Goal: Download file/media

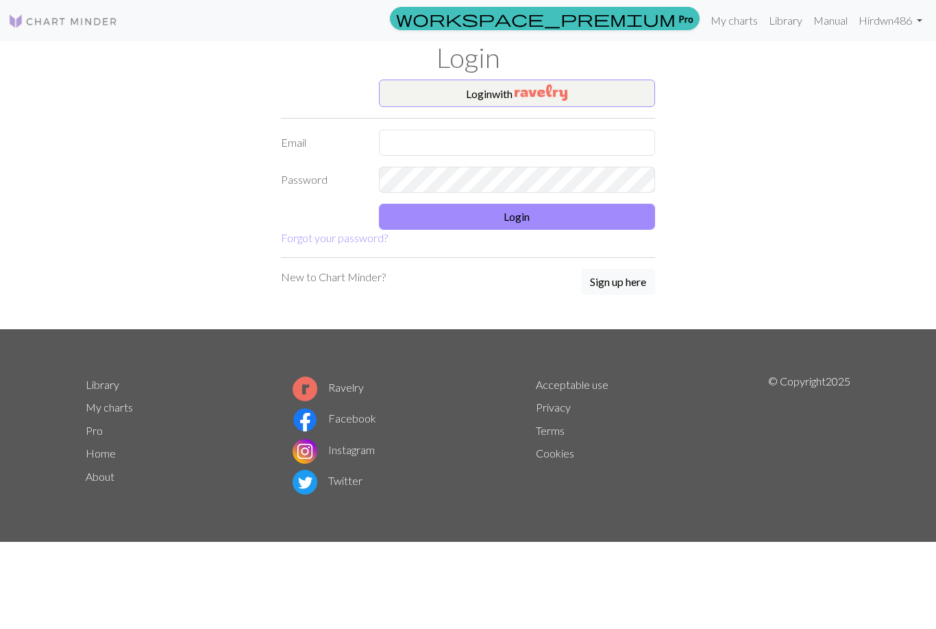
click at [416, 102] on button "Login with" at bounding box center [517, 93] width 277 height 27
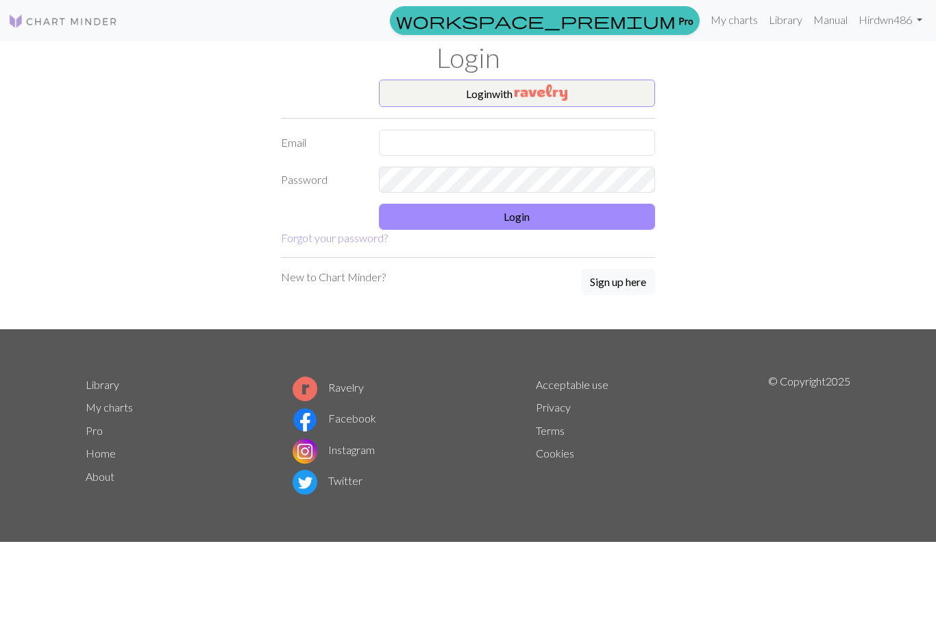
click at [613, 84] on button "Login with" at bounding box center [517, 93] width 277 height 27
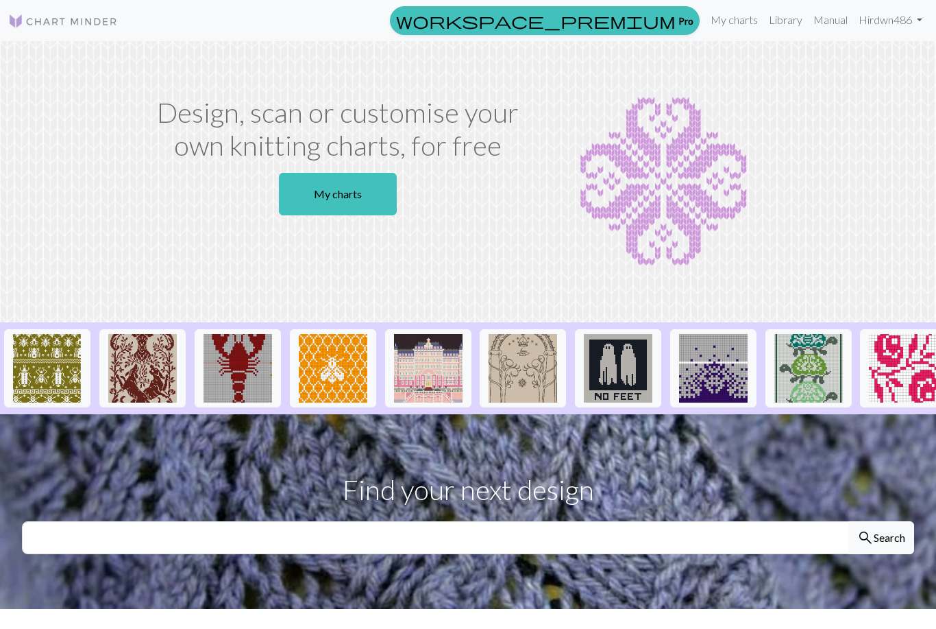
click at [888, 17] on link "Hi rdwn486" at bounding box center [890, 19] width 75 height 27
click at [767, 9] on link "Library" at bounding box center [786, 19] width 45 height 27
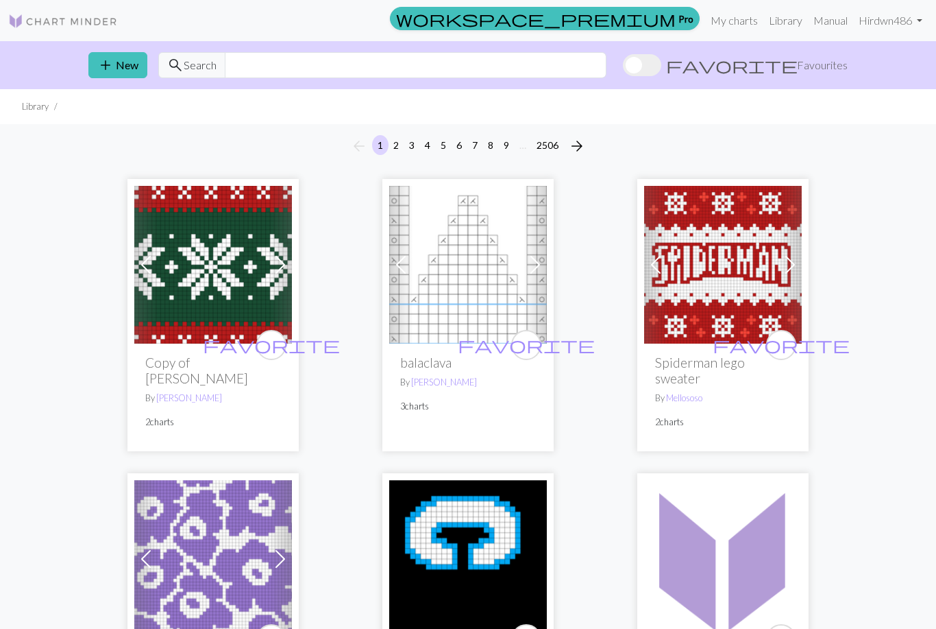
click at [735, 21] on link "My charts" at bounding box center [734, 20] width 58 height 27
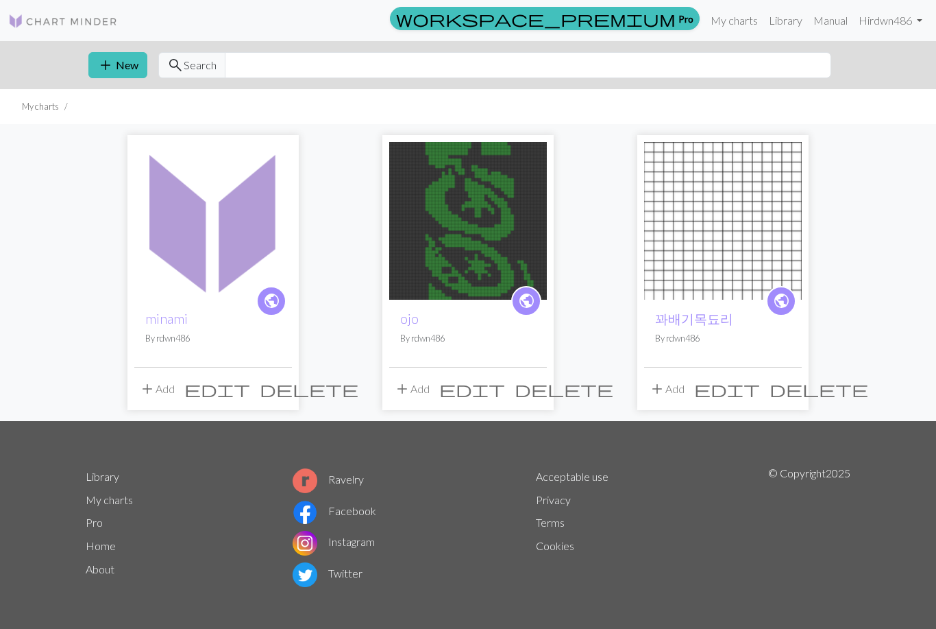
click at [210, 231] on img at bounding box center [213, 221] width 158 height 158
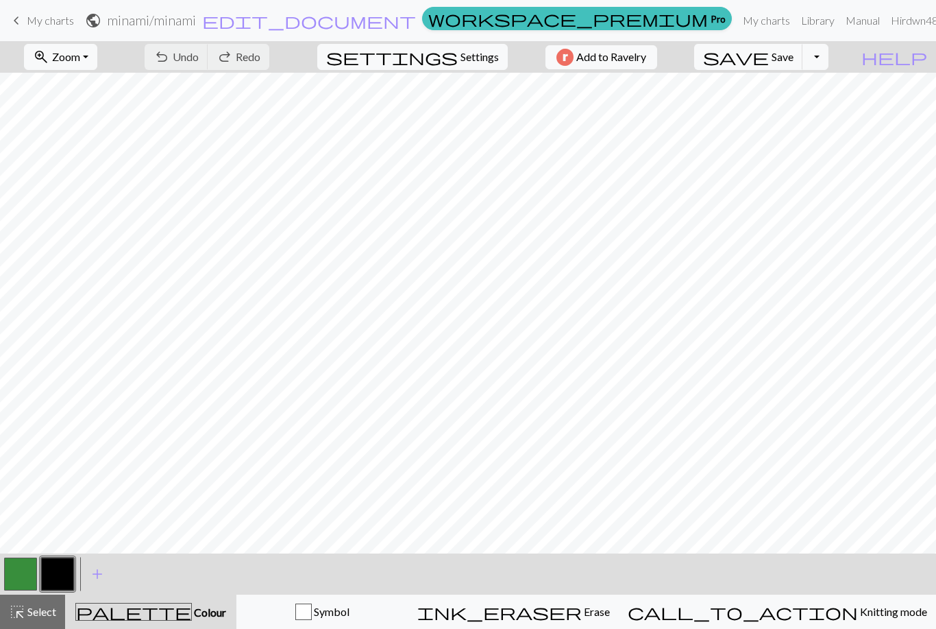
click at [829, 56] on button "Toggle Dropdown" at bounding box center [816, 57] width 26 height 26
click at [827, 108] on button "save_alt Download" at bounding box center [715, 109] width 226 height 22
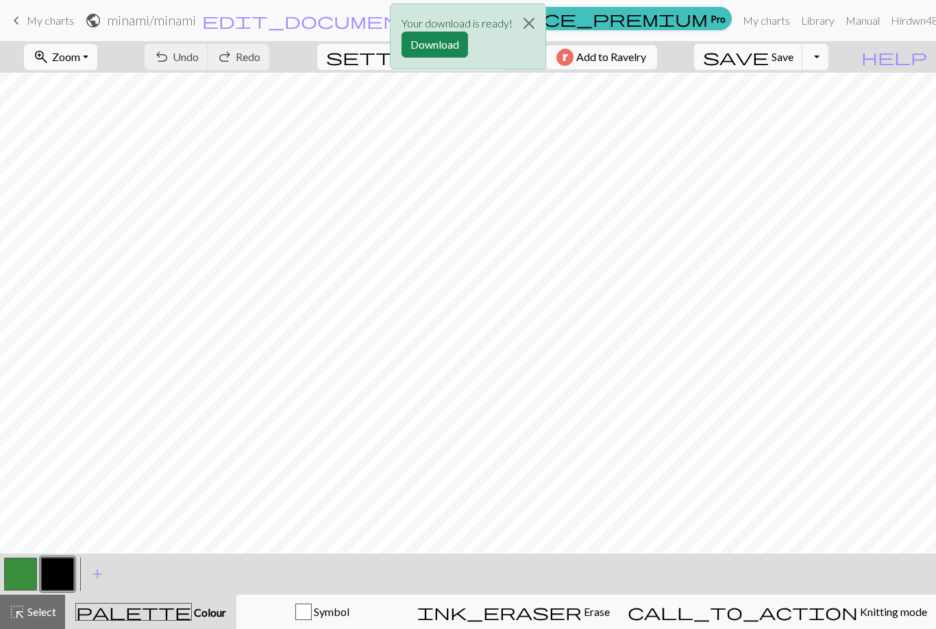
click at [424, 34] on button "Download" at bounding box center [435, 45] width 66 height 26
